Goal: Information Seeking & Learning: Learn about a topic

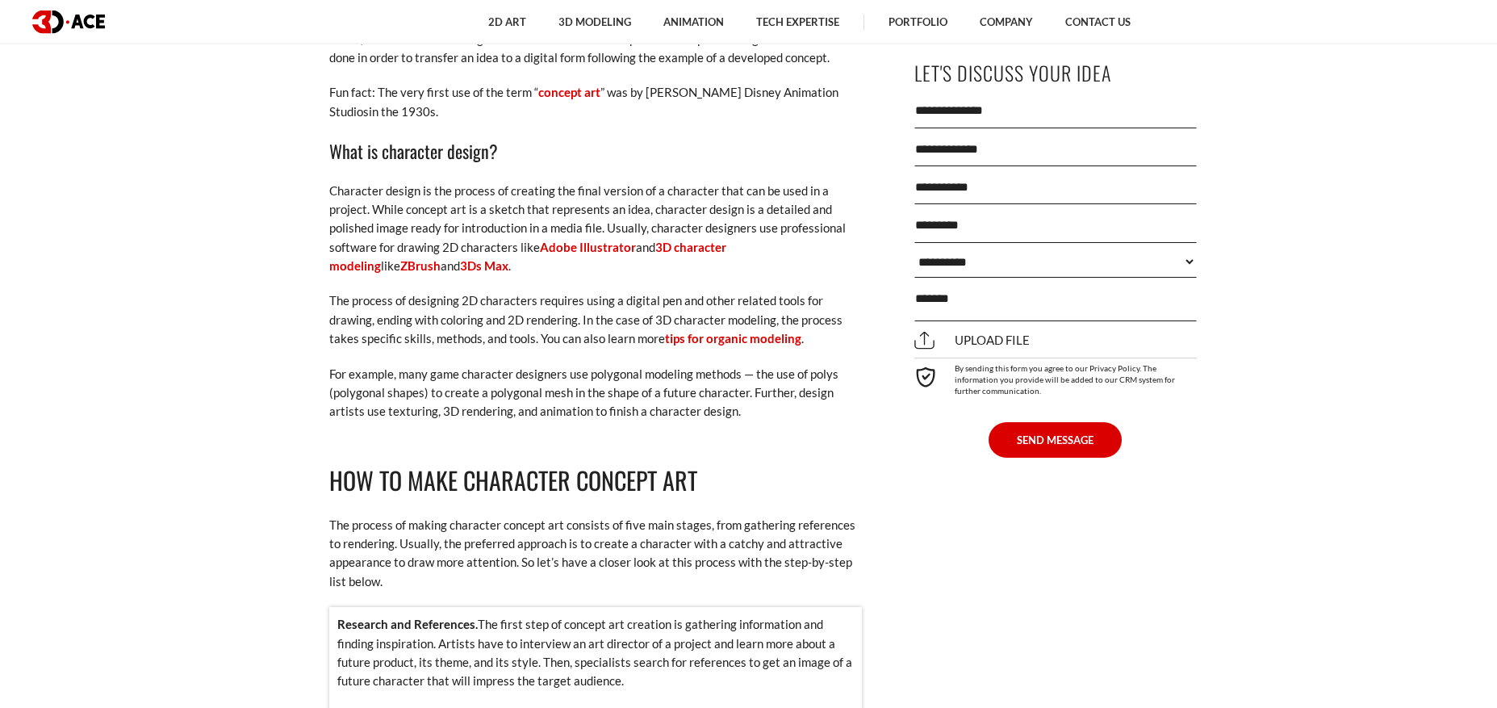
scroll to position [1369, 0]
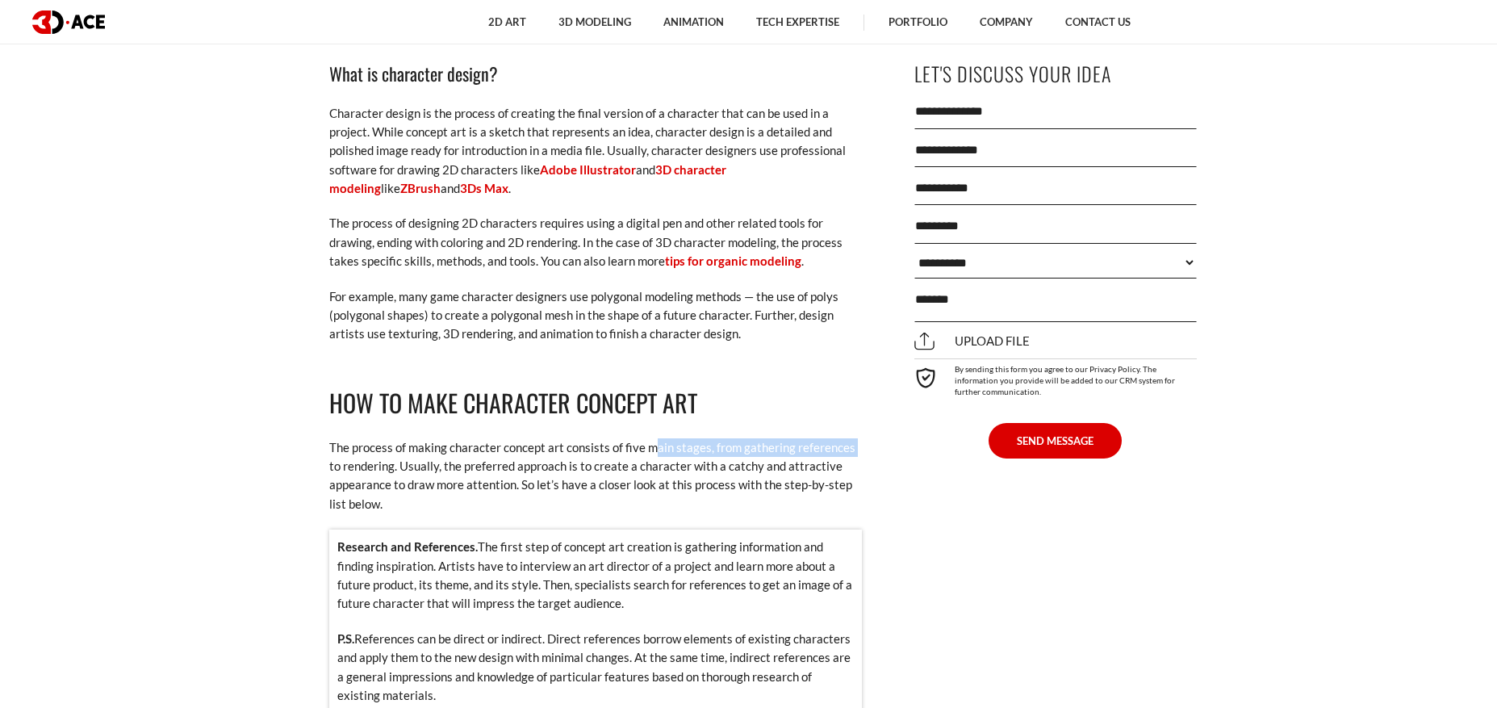
drag, startPoint x: 658, startPoint y: 412, endPoint x: 883, endPoint y: 408, distance: 225.2
click at [495, 548] on p "Research and References. The first step of concept art creation is gathering in…" at bounding box center [595, 575] width 516 height 76
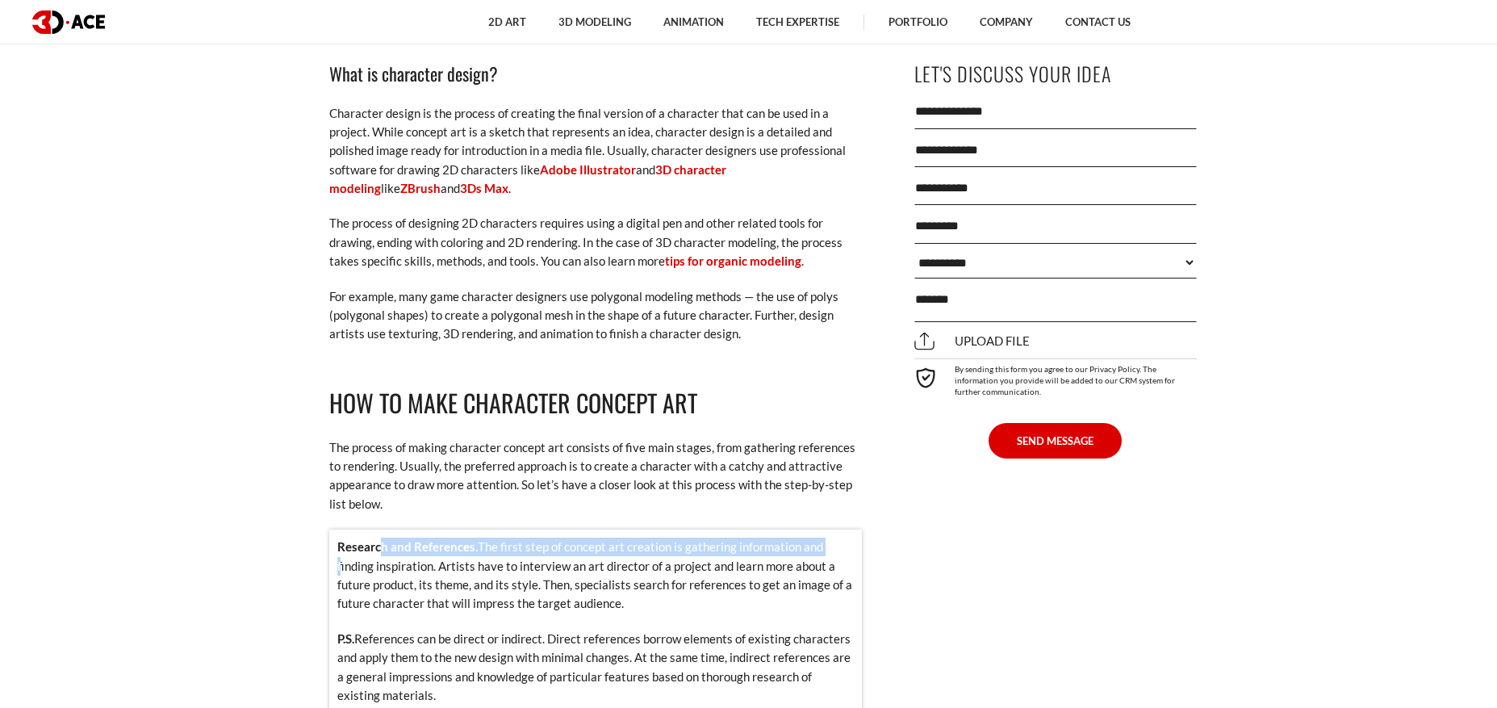
drag, startPoint x: 395, startPoint y: 512, endPoint x: 891, endPoint y: 509, distance: 495.5
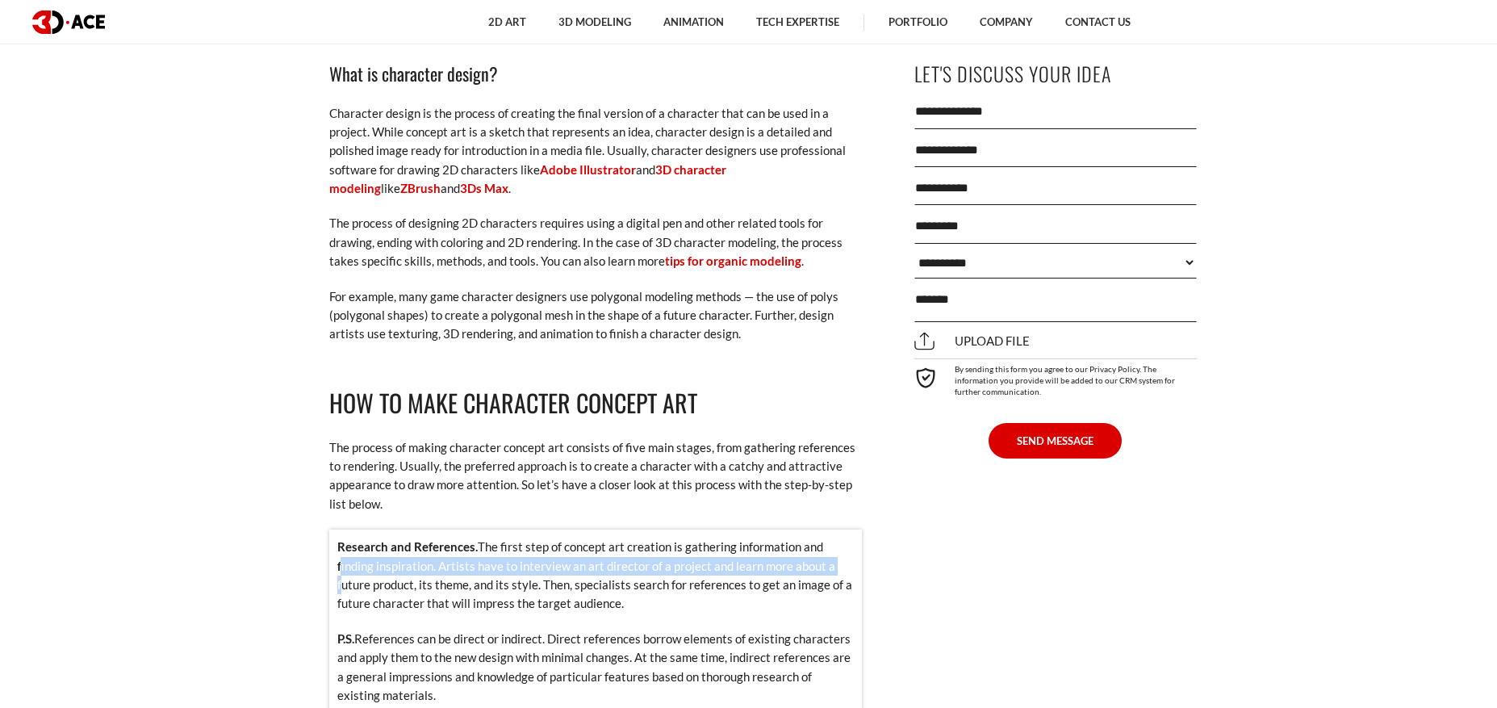
drag, startPoint x: 346, startPoint y: 529, endPoint x: 863, endPoint y: 527, distance: 516.5
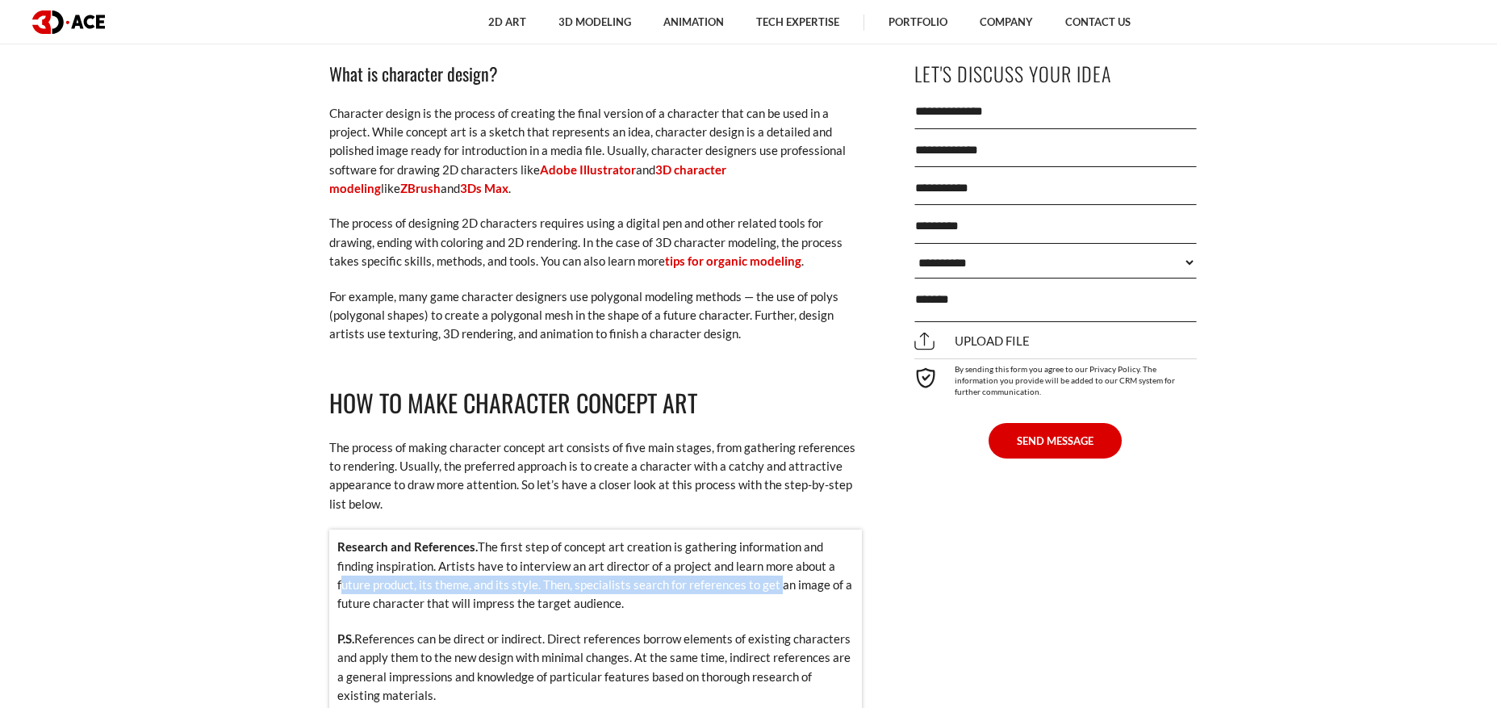
drag, startPoint x: 370, startPoint y: 549, endPoint x: 775, endPoint y: 545, distance: 405.9
click at [663, 585] on div "Research and References. The first step of concept art creation is gathering in…" at bounding box center [595, 628] width 533 height 199
drag, startPoint x: 307, startPoint y: 605, endPoint x: 658, endPoint y: 587, distance: 351.5
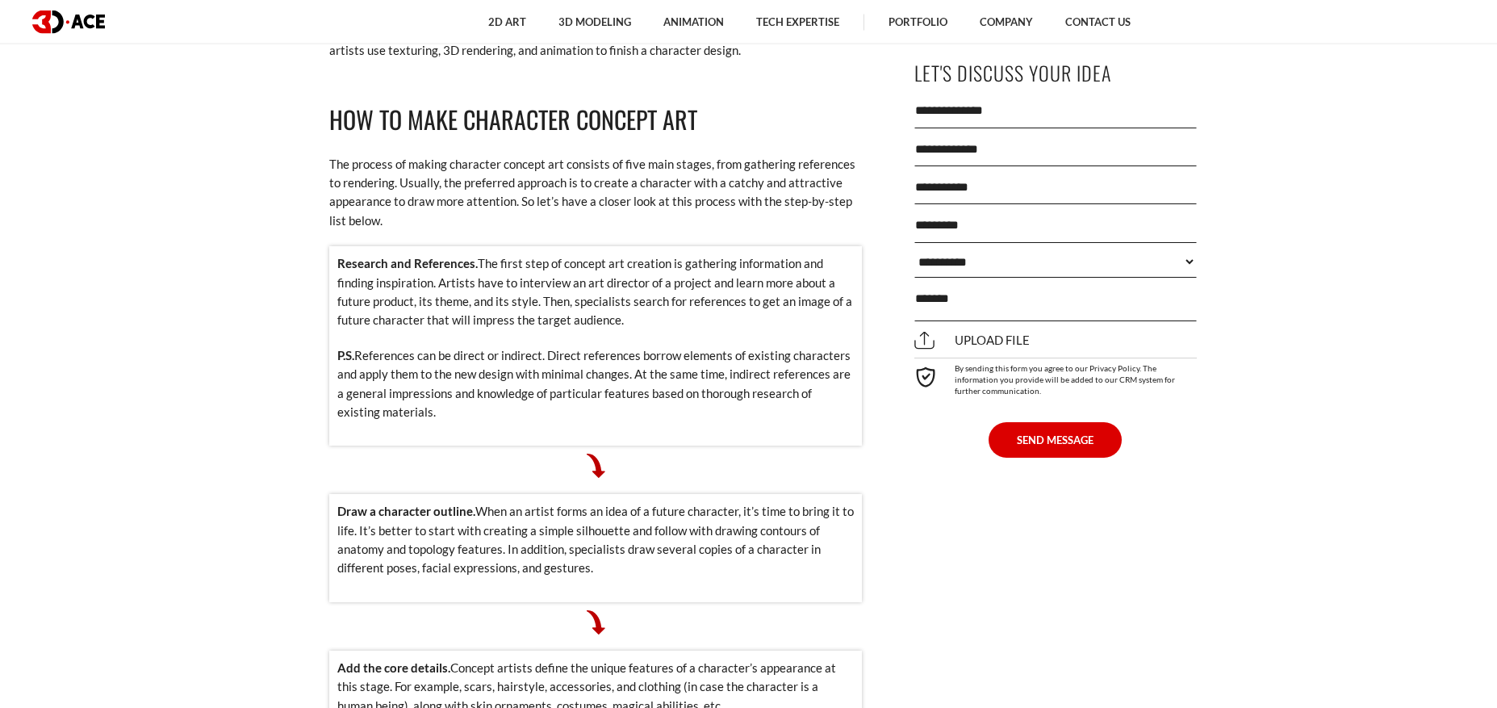
scroll to position [1653, 0]
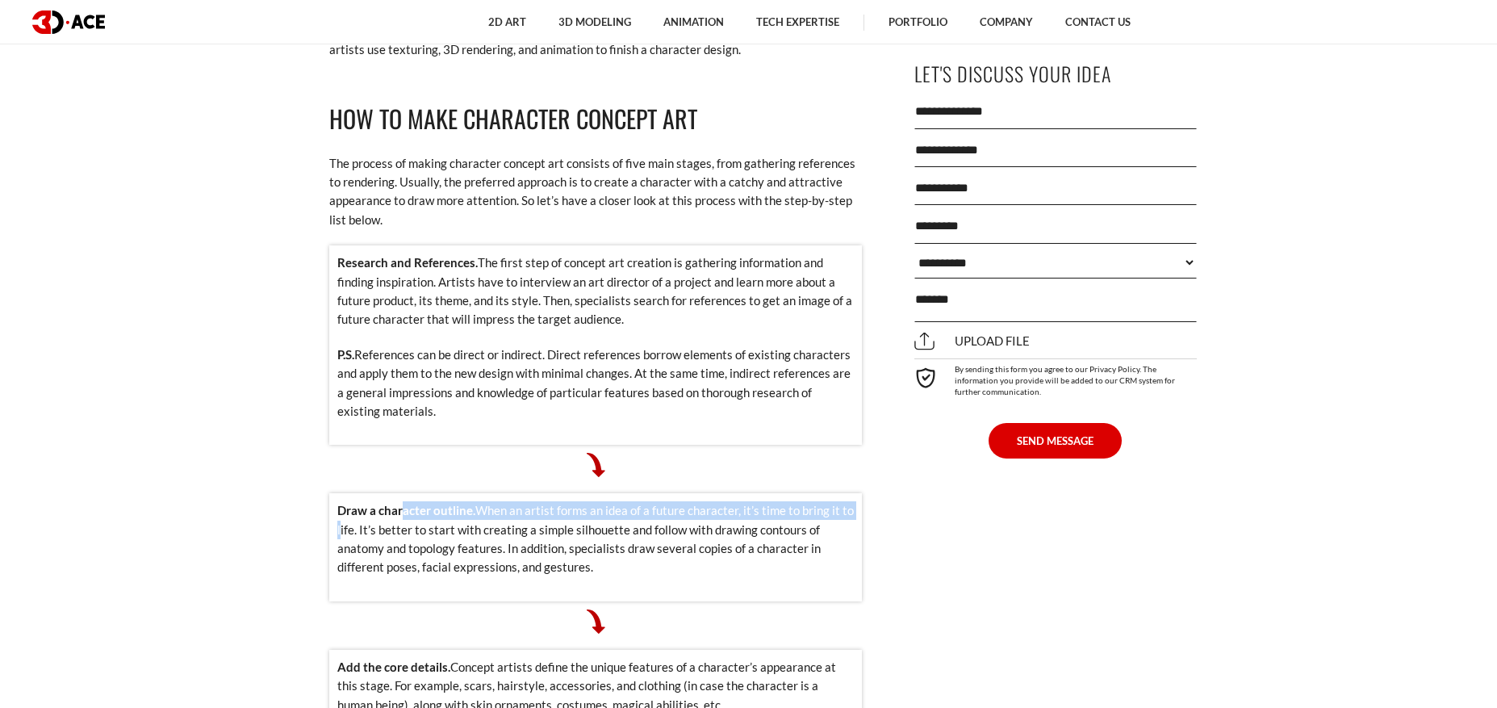
drag, startPoint x: 428, startPoint y: 473, endPoint x: 741, endPoint y: 511, distance: 315.4
click at [838, 501] on p "Draw a character outline. When an artist forms an idea of a future character, i…" at bounding box center [595, 539] width 516 height 76
click at [362, 519] on p "Draw a character outline. When an artist forms an idea of a future character, i…" at bounding box center [595, 539] width 516 height 76
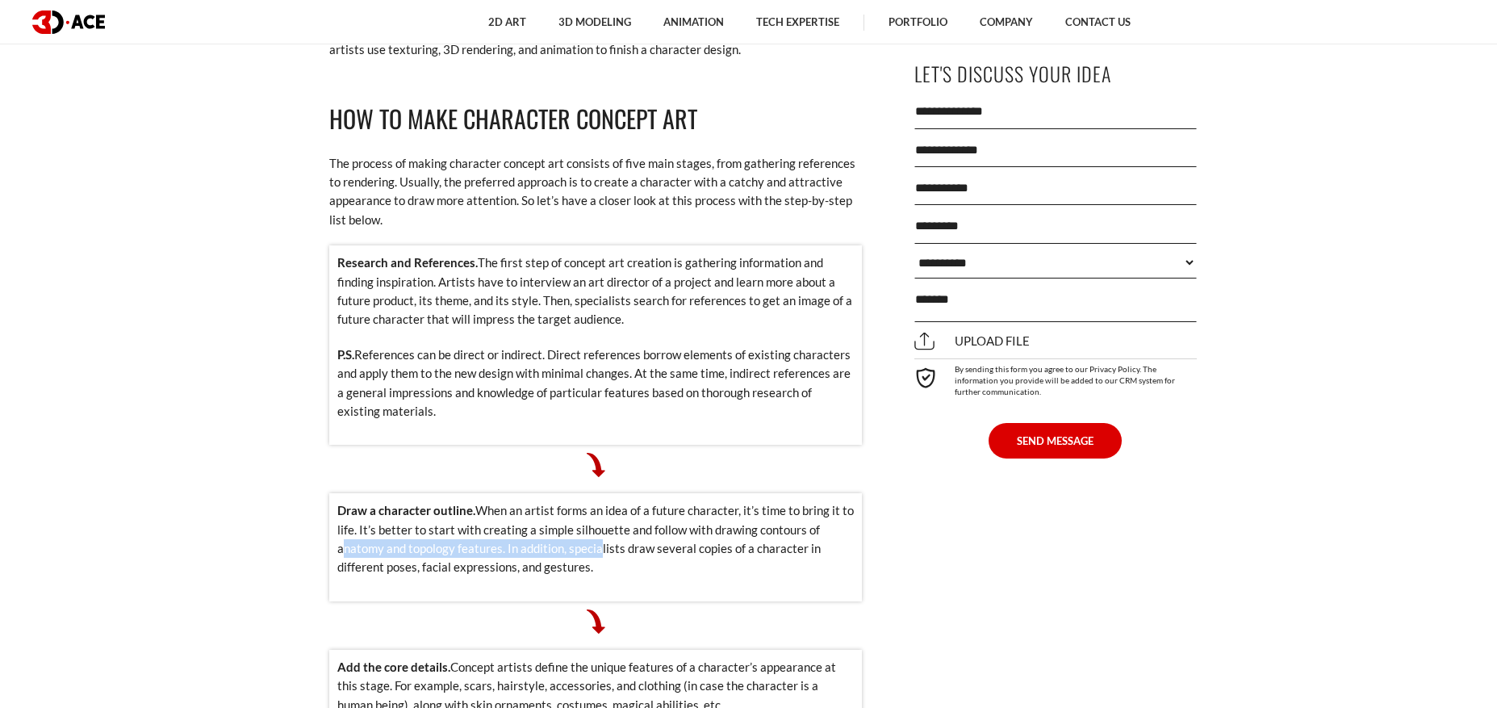
drag, startPoint x: 314, startPoint y: 510, endPoint x: 620, endPoint y: 512, distance: 305.8
drag, startPoint x: 554, startPoint y: 489, endPoint x: 851, endPoint y: 490, distance: 296.2
click at [850, 501] on p "Draw a character outline. When an artist forms an idea of a future character, i…" at bounding box center [595, 539] width 516 height 76
drag, startPoint x: 336, startPoint y: 516, endPoint x: 837, endPoint y: 515, distance: 501.1
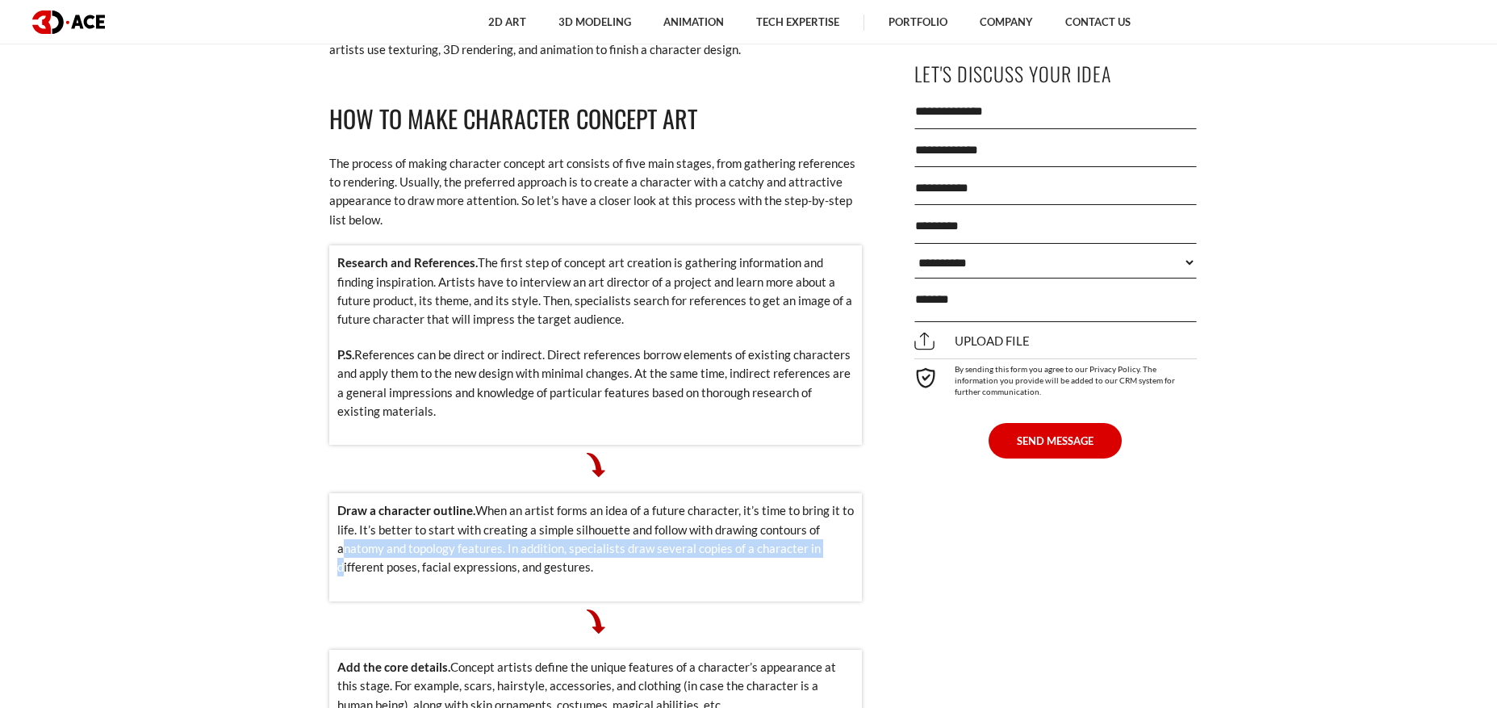
click at [837, 515] on div "Draw a character outline. When an artist forms an idea of a future character, i…" at bounding box center [595, 547] width 533 height 108
click at [522, 556] on div "Draw a character outline. When an artist forms an idea of a future character, i…" at bounding box center [595, 547] width 533 height 108
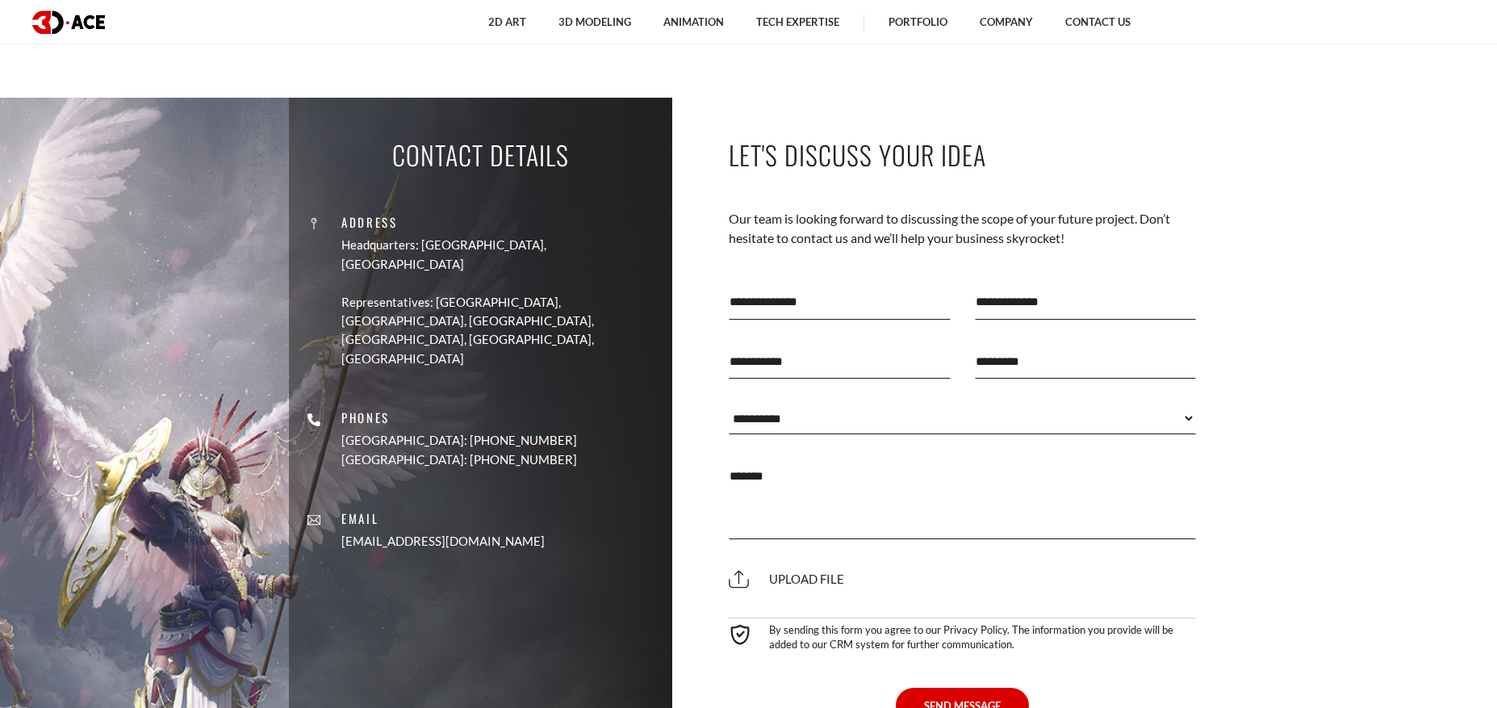
scroll to position [6482, 0]
